Goal: Register for event/course

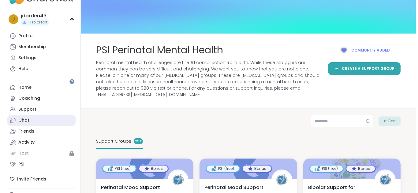
scroll to position [60, 0]
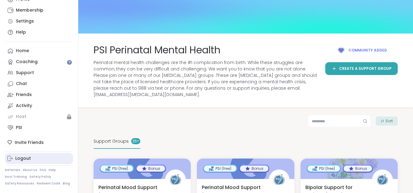
click at [24, 155] on link "Logout" at bounding box center [39, 158] width 68 height 11
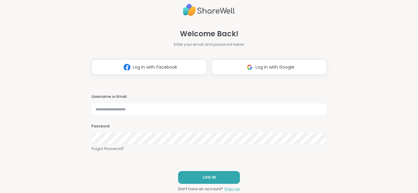
click at [225, 187] on link "Sign up" at bounding box center [232, 190] width 16 height 6
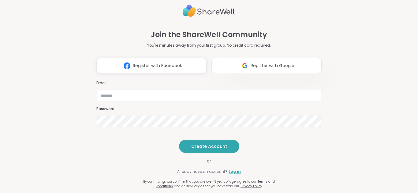
click at [250, 63] on span "Register with Google" at bounding box center [272, 66] width 44 height 6
click at [229, 175] on link "Log in" at bounding box center [234, 172] width 12 height 6
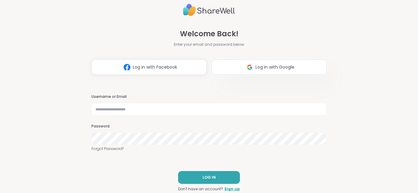
click at [246, 62] on img at bounding box center [250, 67] width 12 height 11
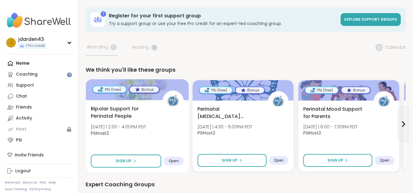
click at [117, 89] on div "PSI (free)" at bounding box center [109, 89] width 33 height 6
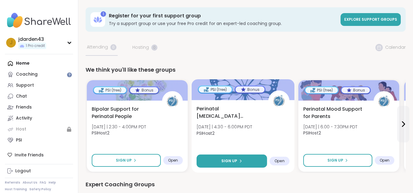
click at [257, 160] on button "Sign Up" at bounding box center [232, 161] width 71 height 13
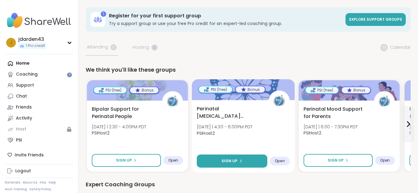
select select "**"
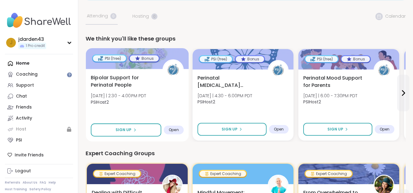
scroll to position [31, 0]
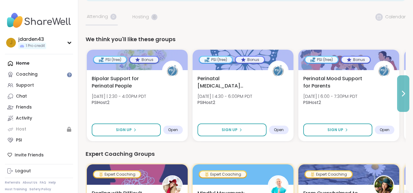
click at [402, 94] on icon at bounding box center [402, 93] width 7 height 7
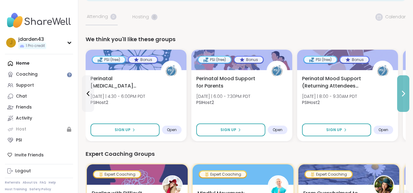
click at [402, 94] on icon at bounding box center [402, 93] width 7 height 7
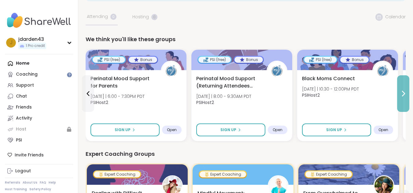
click at [402, 94] on icon at bounding box center [402, 93] width 7 height 7
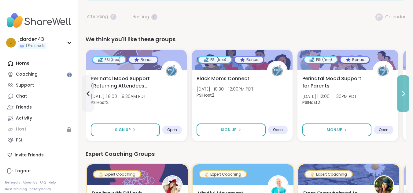
click at [402, 94] on icon at bounding box center [402, 93] width 7 height 7
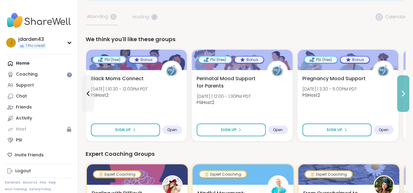
click at [402, 94] on icon at bounding box center [402, 93] width 7 height 7
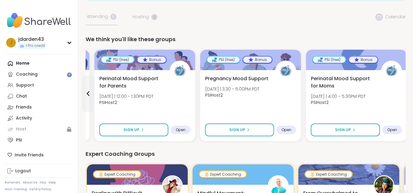
click at [402, 94] on div "Perinatal Mood Support for Moms [DATE] | 4:00 - 5:30PM PDT PSIHost2" at bounding box center [356, 92] width 91 height 34
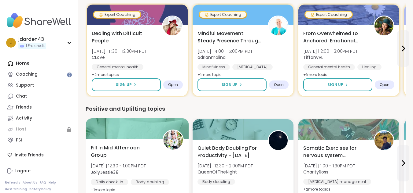
scroll to position [0, 0]
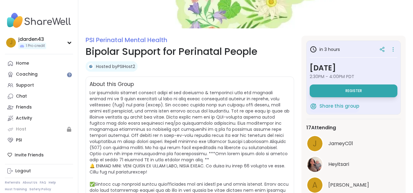
scroll to position [61, 0]
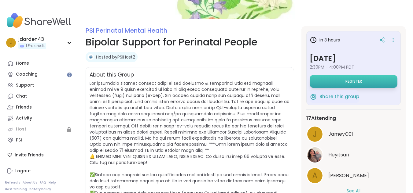
click at [334, 77] on button "Register" at bounding box center [354, 81] width 88 height 13
select select "**"
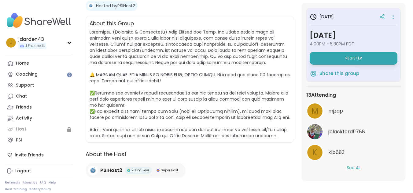
scroll to position [112, 0]
